Goal: Information Seeking & Learning: Learn about a topic

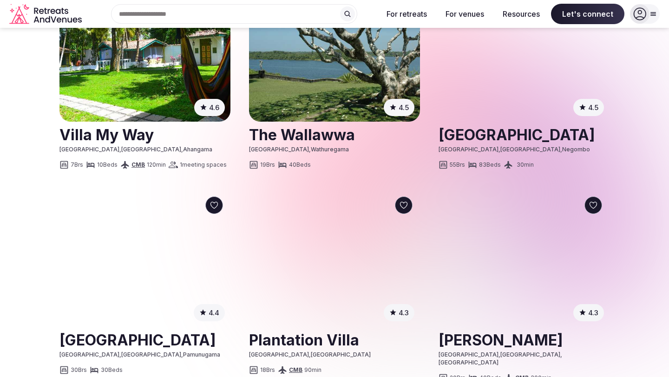
scroll to position [1085, 0]
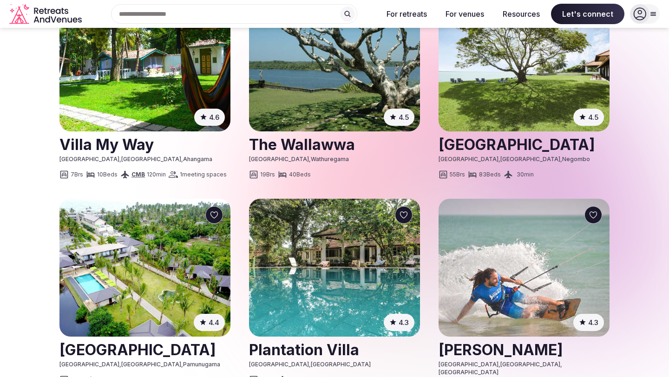
click at [485, 75] on img at bounding box center [524, 62] width 171 height 138
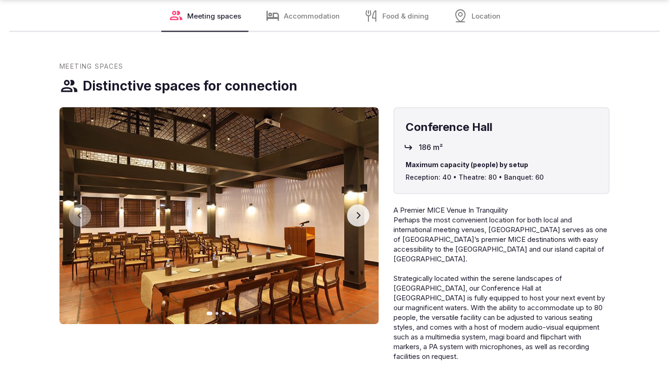
scroll to position [1231, 0]
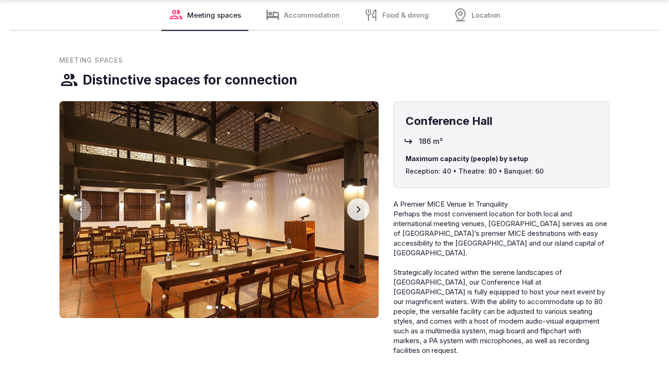
click at [354, 207] on icon "button" at bounding box center [357, 209] width 7 height 7
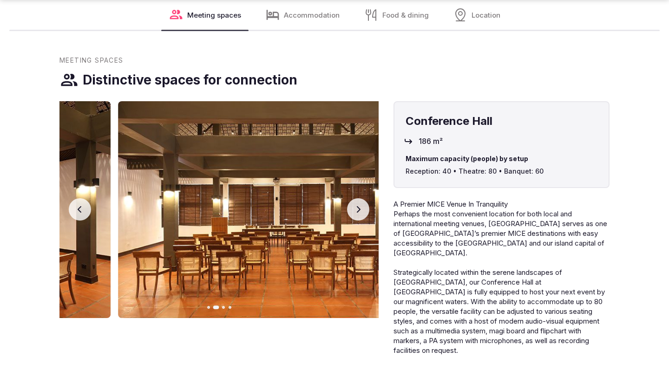
click at [354, 207] on icon "button" at bounding box center [357, 209] width 7 height 7
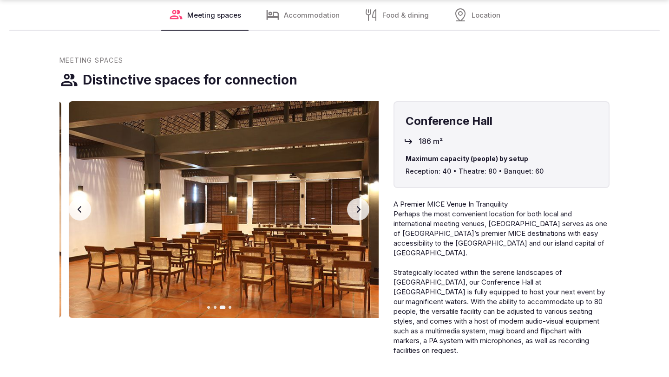
click at [354, 207] on icon "button" at bounding box center [357, 209] width 7 height 7
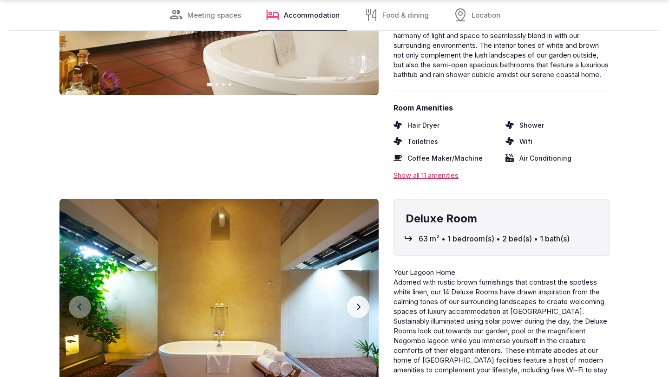
scroll to position [2936, 0]
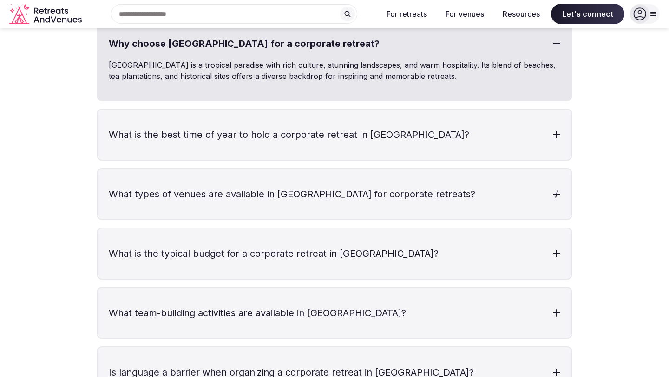
scroll to position [2037, 0]
